Goal: Download file/media

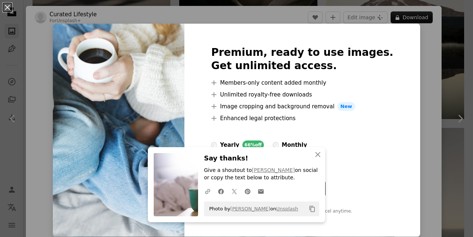
scroll to position [896, 0]
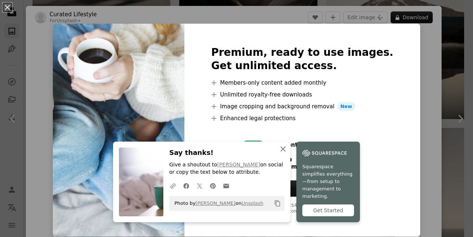
click at [287, 153] on icon "An X shape" at bounding box center [283, 148] width 9 height 9
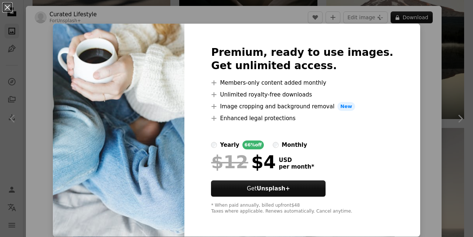
click at [458, 109] on div "An X shape Premium, ready to use images. Get unlimited access. A plus sign Memb…" at bounding box center [236, 118] width 473 height 237
